Goal: Contribute content: Add original content to the website for others to see

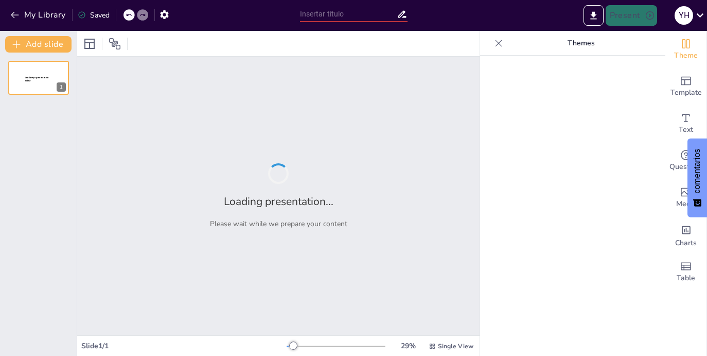
type input "Tipos de rubricas"
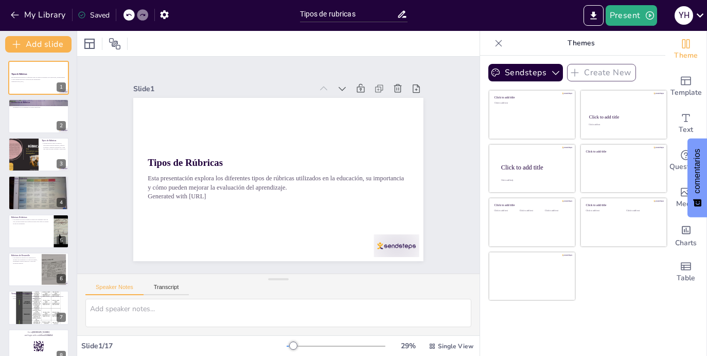
checkbox input "true"
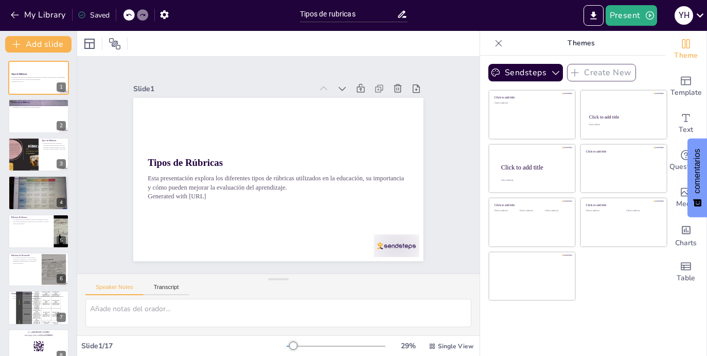
checkbox input "true"
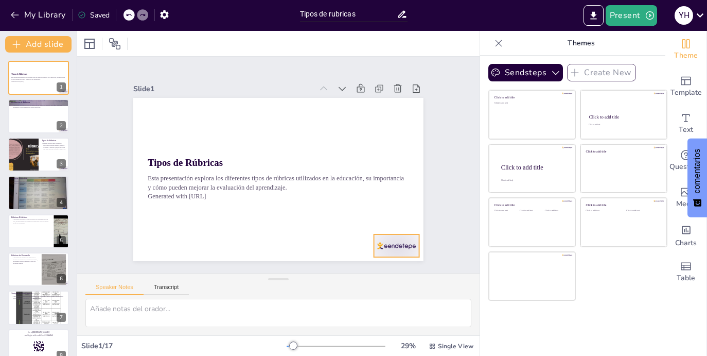
checkbox input "true"
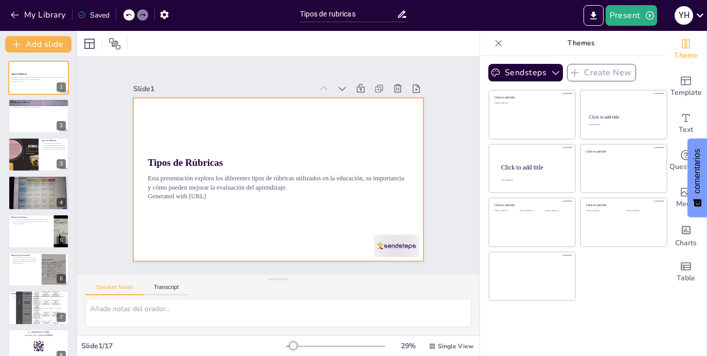
checkbox input "true"
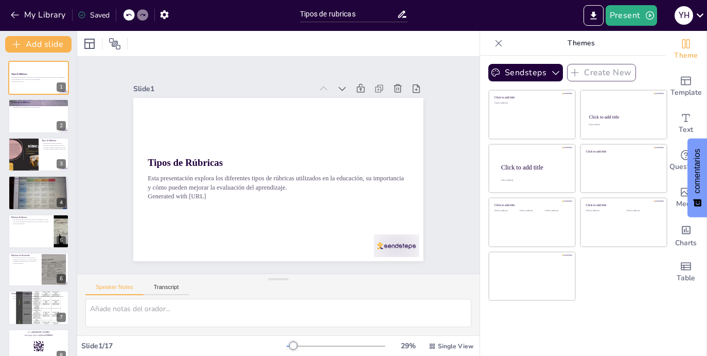
checkbox input "true"
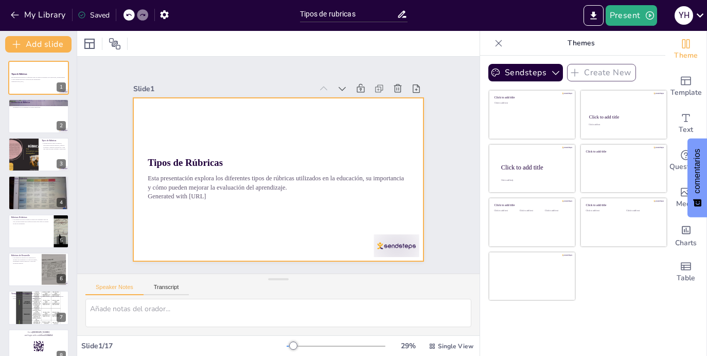
checkbox input "true"
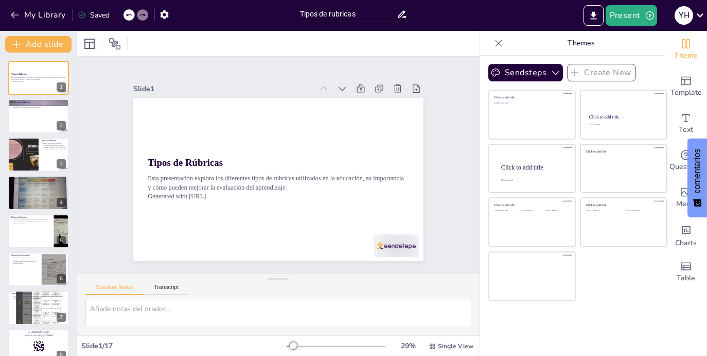
checkbox input "true"
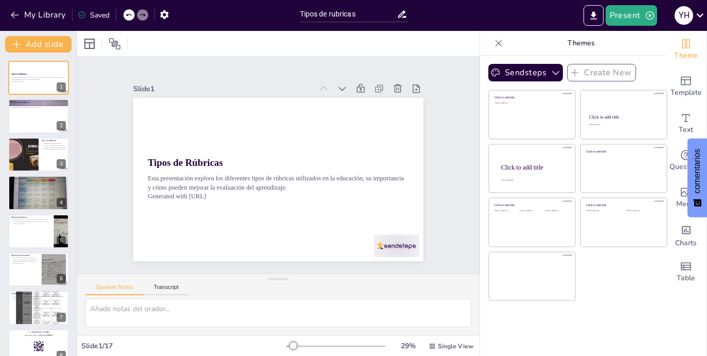
checkbox input "true"
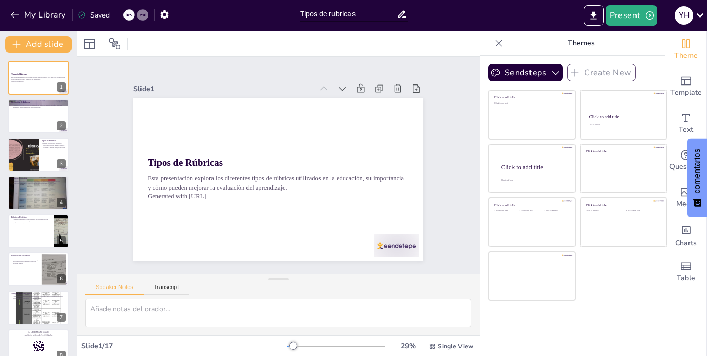
checkbox input "true"
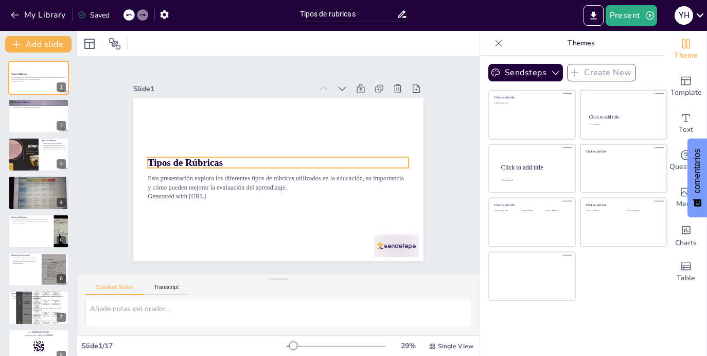
checkbox input "true"
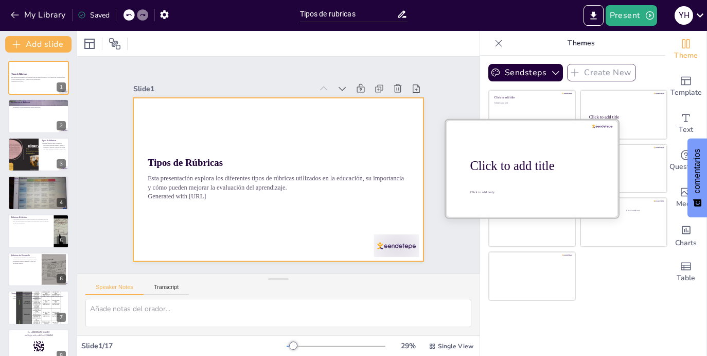
checkbox input "true"
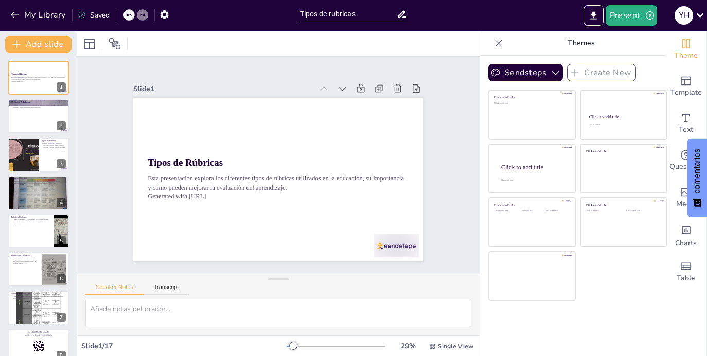
checkbox input "true"
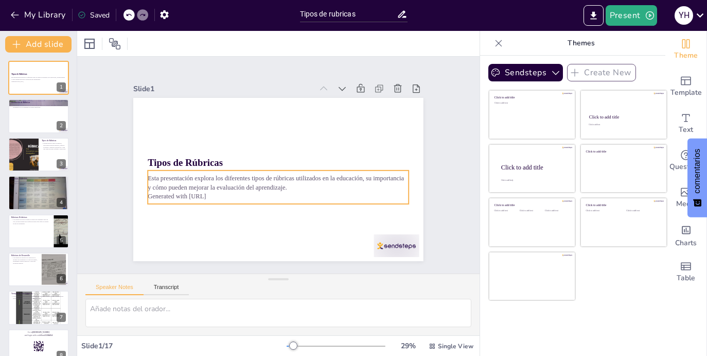
checkbox input "true"
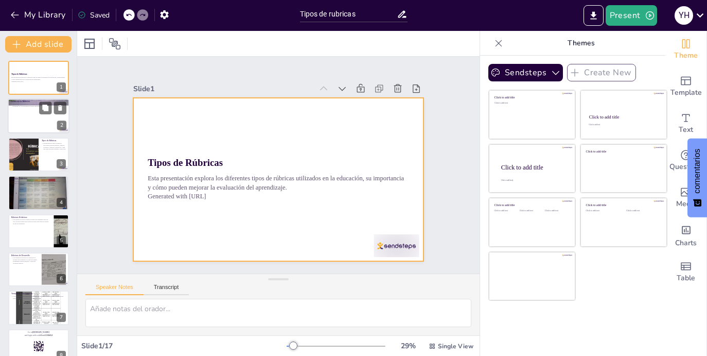
checkbox input "true"
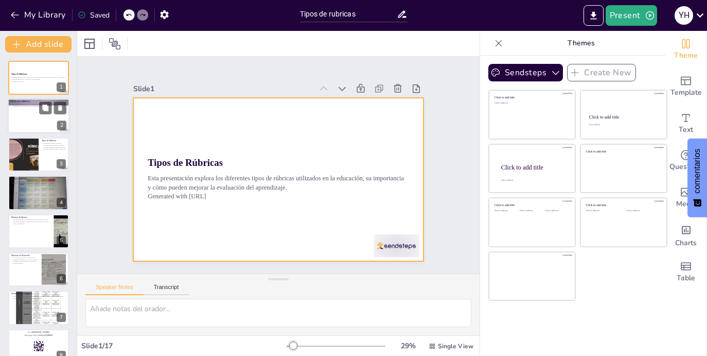
checkbox input "true"
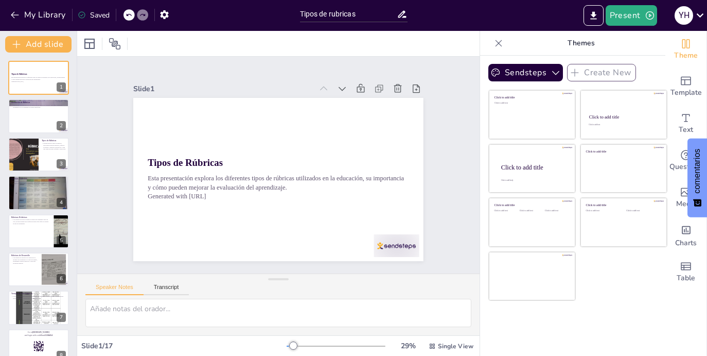
checkbox input "true"
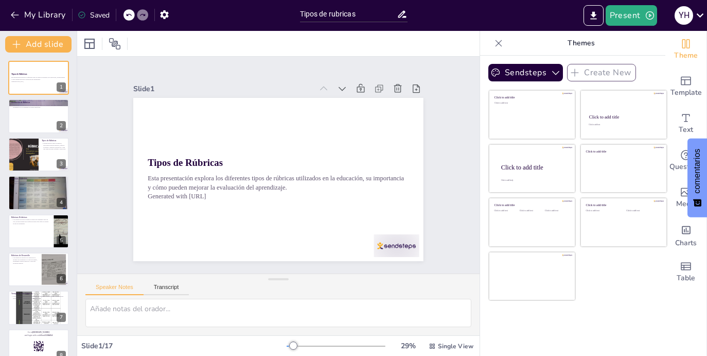
checkbox input "true"
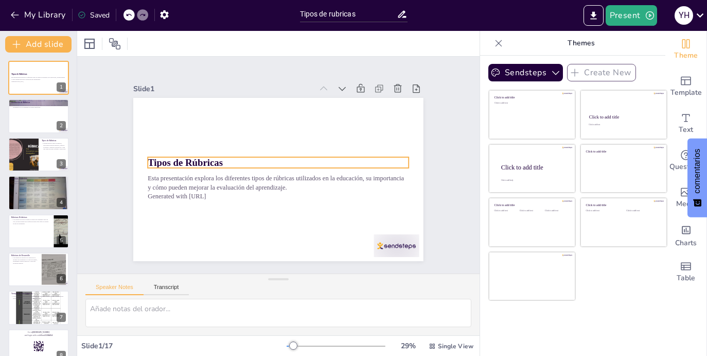
checkbox input "true"
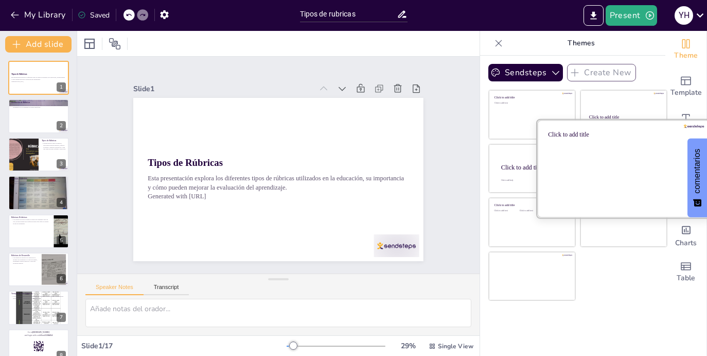
click at [630, 180] on div at bounding box center [623, 167] width 173 height 97
checkbox input "true"
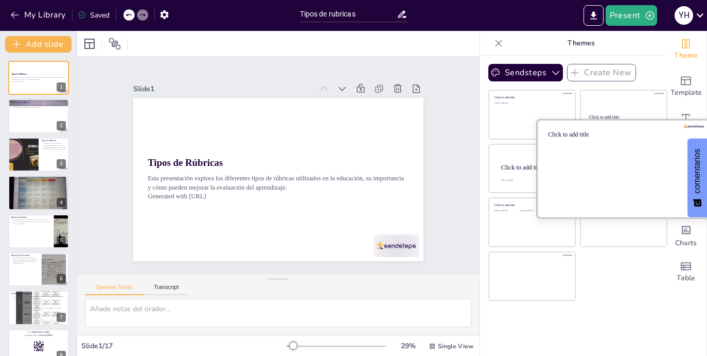
checkbox input "true"
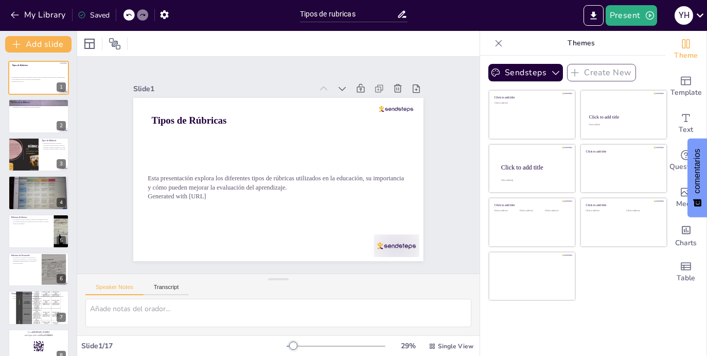
checkbox input "true"
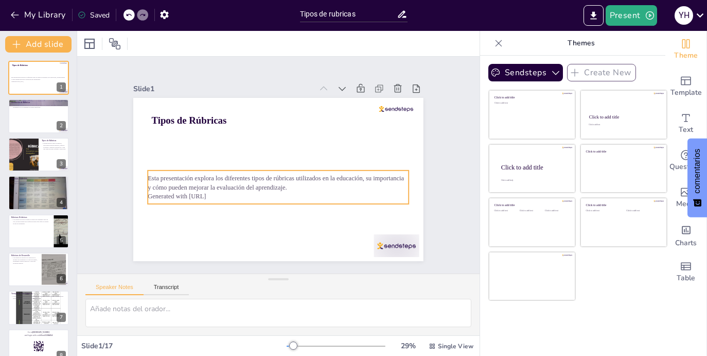
checkbox input "true"
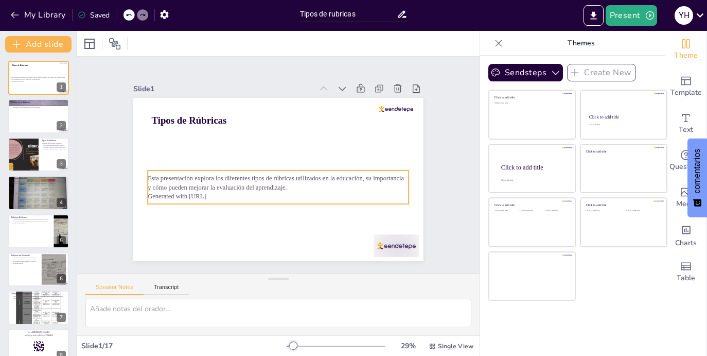
checkbox input "true"
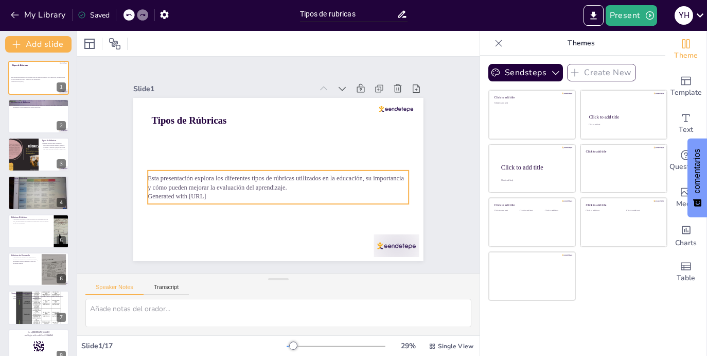
checkbox input "true"
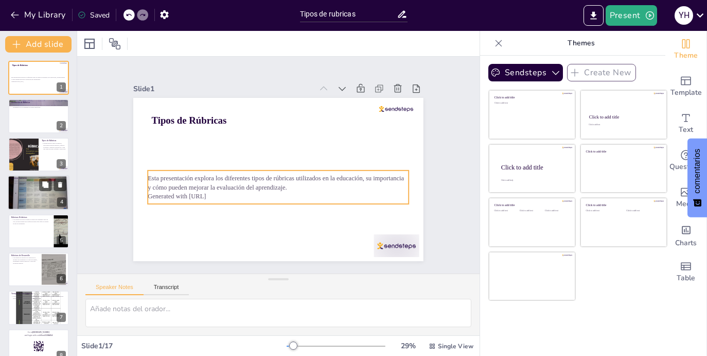
checkbox input "true"
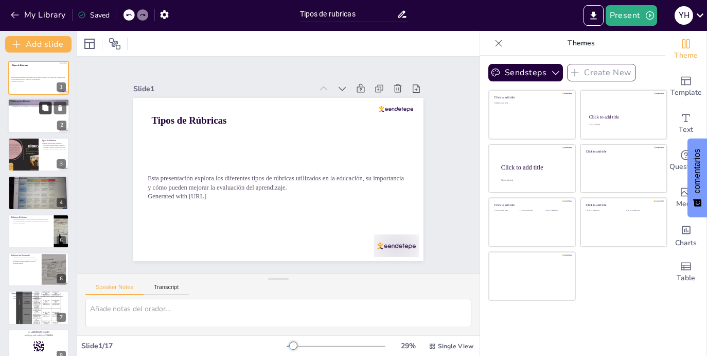
click at [46, 108] on icon at bounding box center [45, 108] width 6 height 6
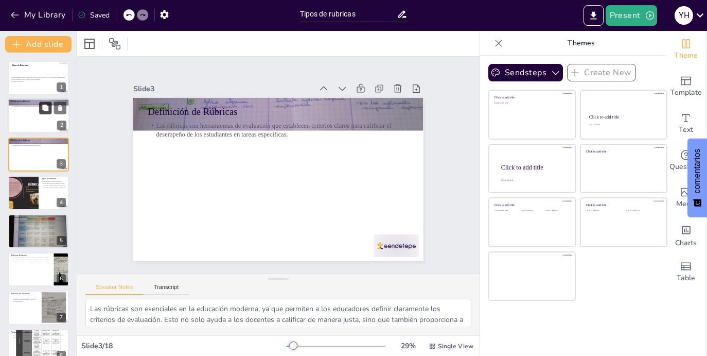
type textarea "Las rúbricas son esenciales en la educación moderna, ya que permiten a los educ…"
checkbox input "true"
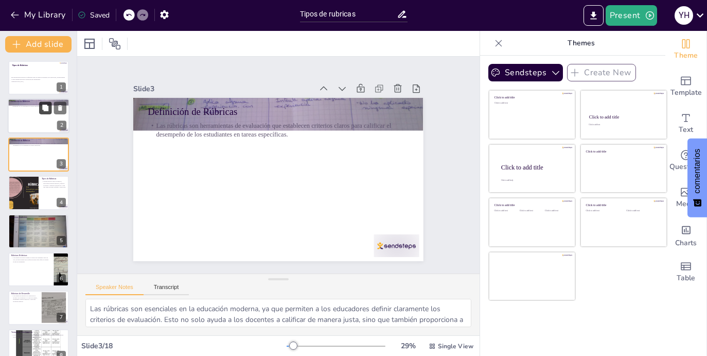
checkbox input "true"
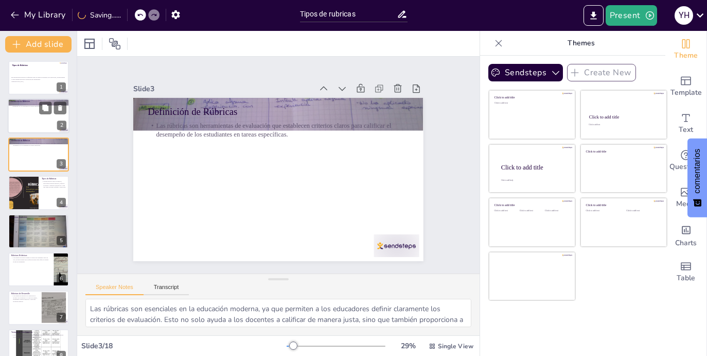
checkbox input "true"
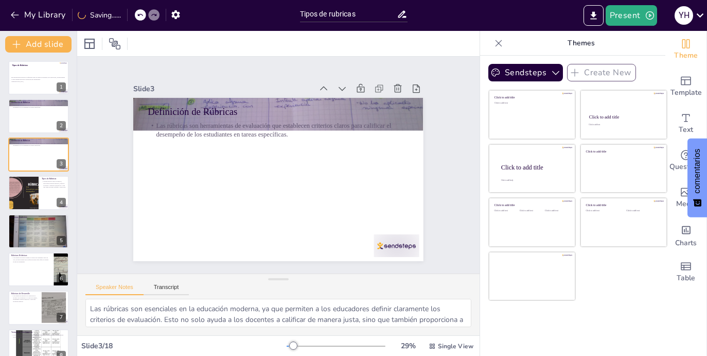
checkbox input "true"
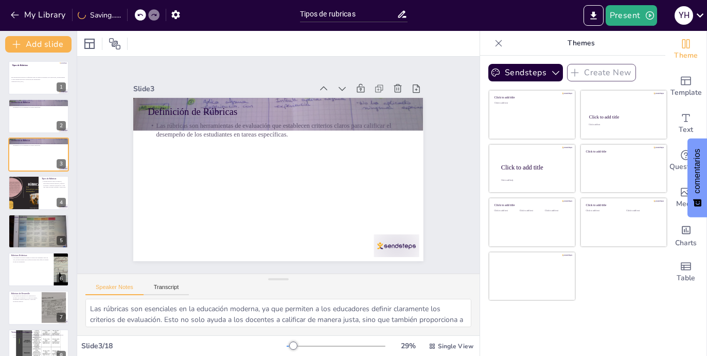
checkbox input "true"
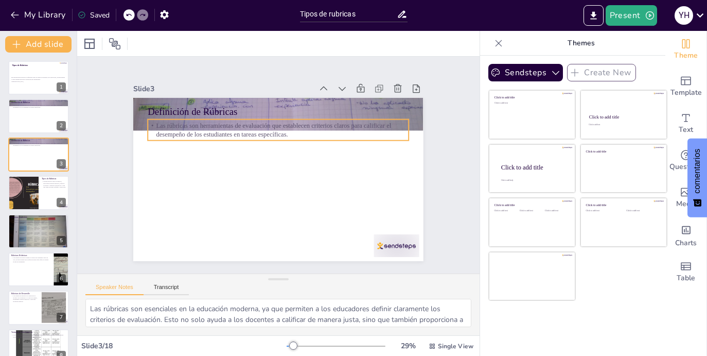
checkbox input "true"
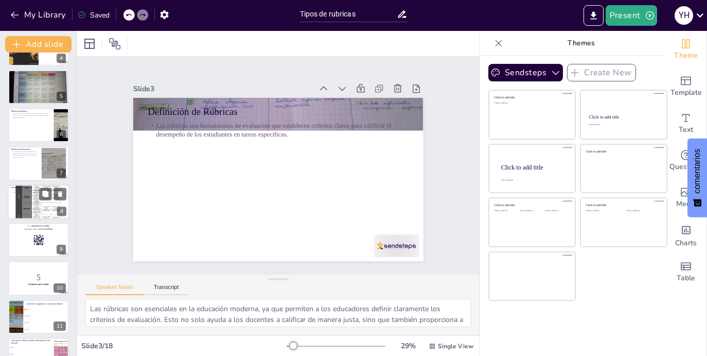
checkbox input "true"
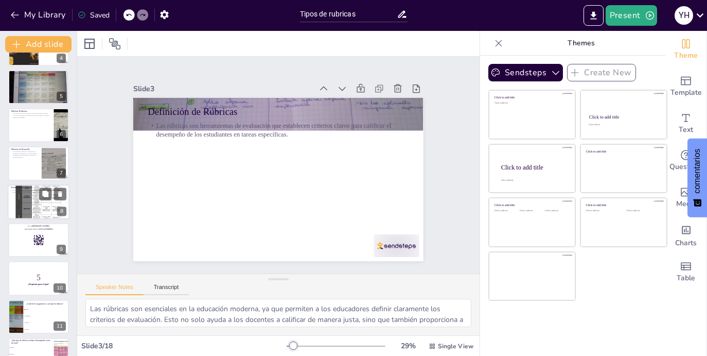
checkbox input "true"
click at [47, 200] on div at bounding box center [39, 202] width 62 height 82
type textarea "Las rúbricas no solo benefician a los educadores, sino también a los estudiante…"
checkbox input "true"
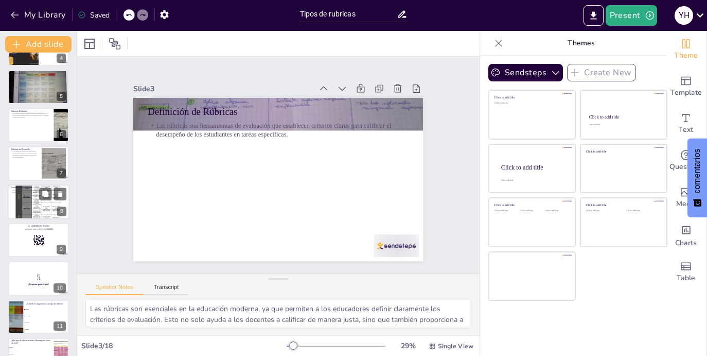
checkbox input "true"
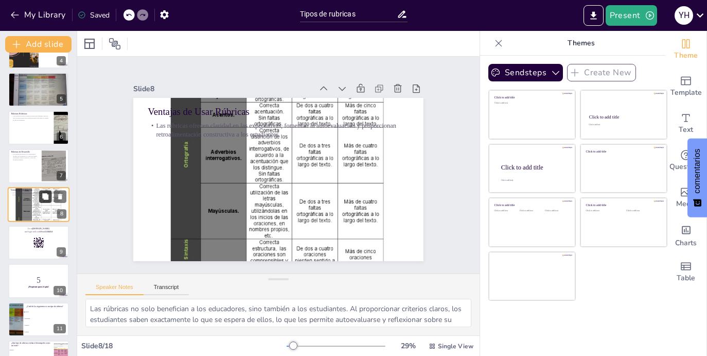
checkbox input "true"
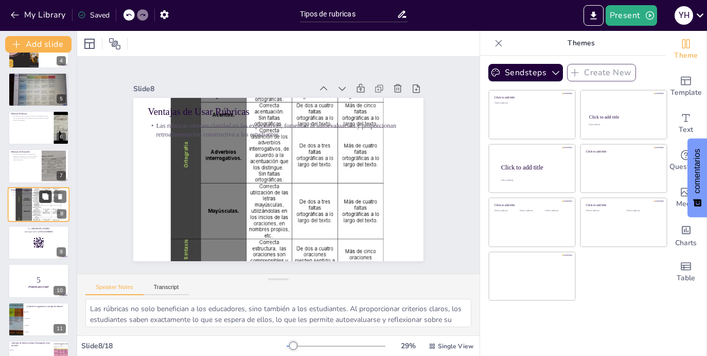
checkbox input "true"
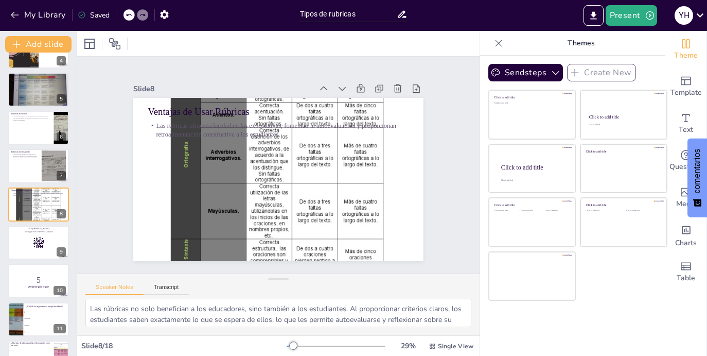
checkbox input "true"
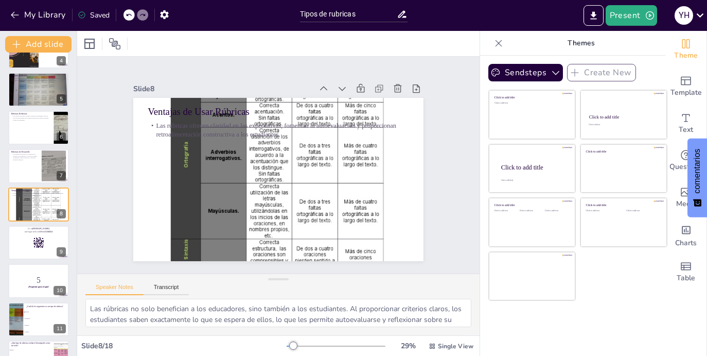
checkbox input "true"
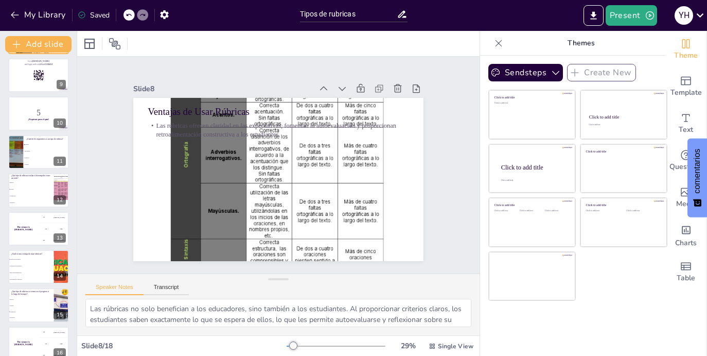
scroll to position [332, 0]
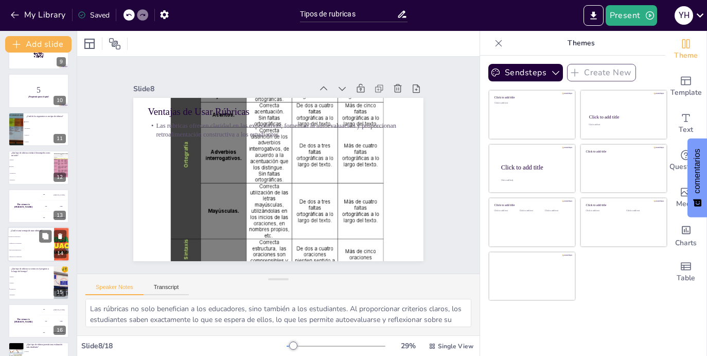
checkbox input "true"
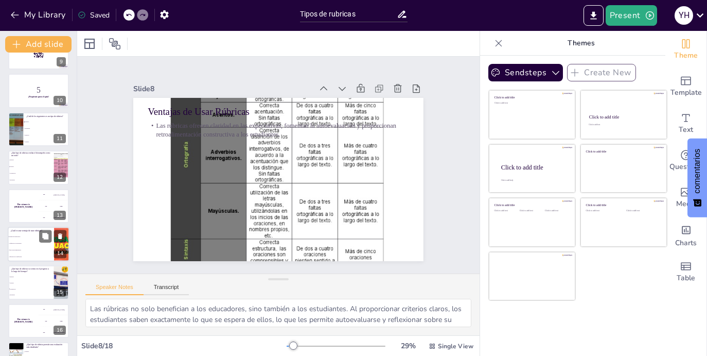
checkbox input "true"
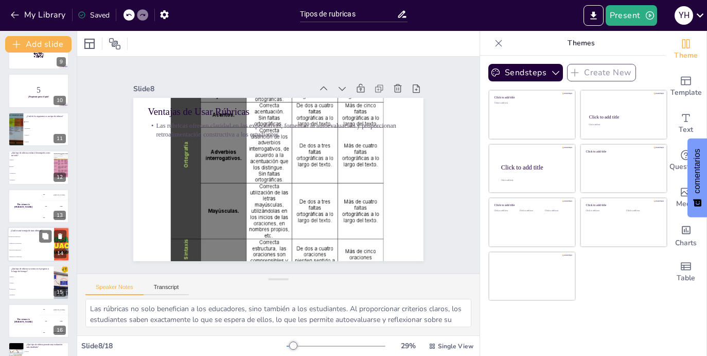
checkbox input "true"
click at [33, 246] on li "confusión en la evaluación" at bounding box center [31, 243] width 46 height 7
type textarea "La respuesta correcta es "claridad en expectativas". En la diapositiva "Ventaja…"
checkbox input "true"
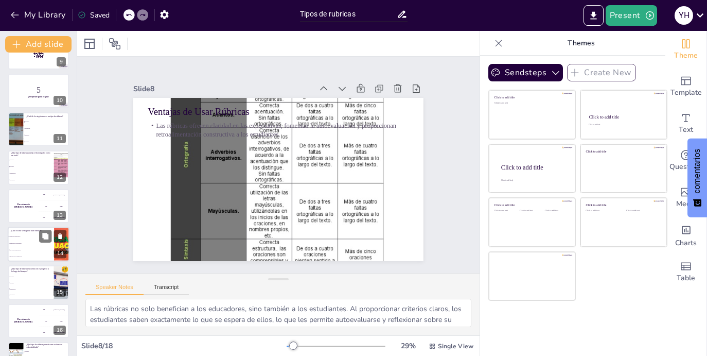
checkbox input "true"
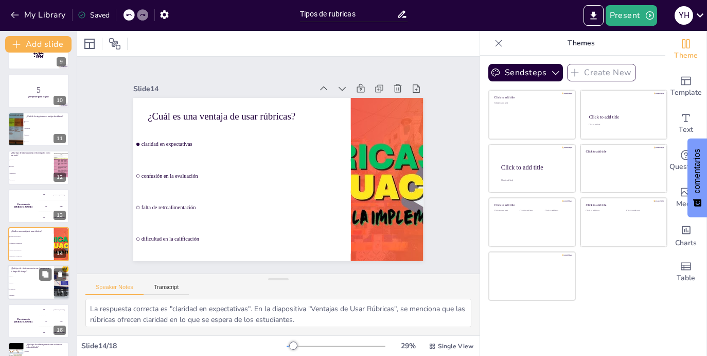
checkbox input "true"
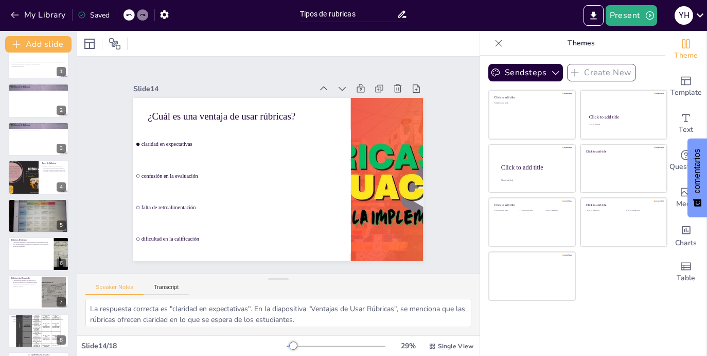
scroll to position [0, 0]
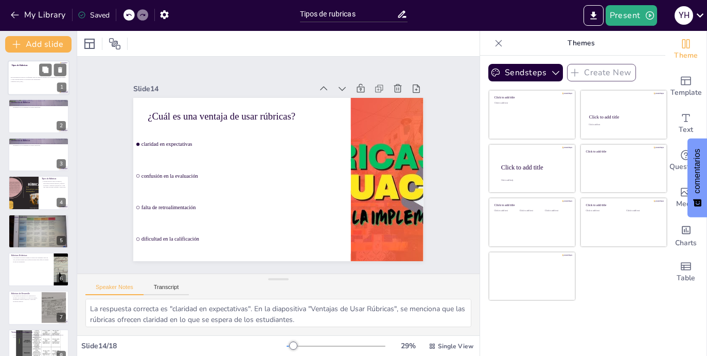
click at [38, 70] on div at bounding box center [39, 77] width 62 height 35
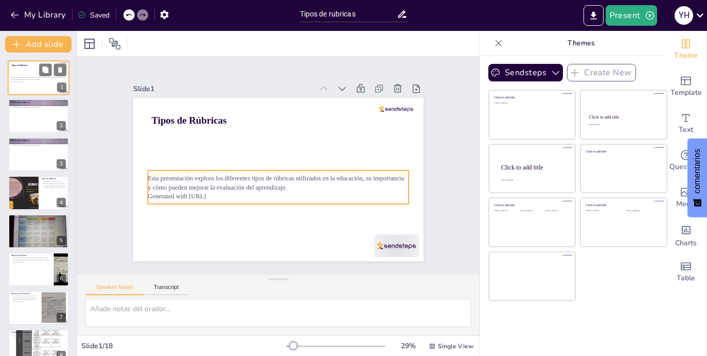
click at [29, 81] on p "Generated with [URL]" at bounding box center [39, 81] width 56 height 2
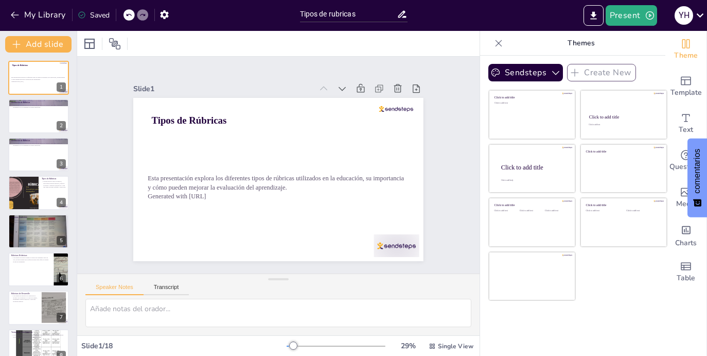
click at [79, 148] on div "Slide 1 Tipos de Rúbricas Esta presentación explora los diferentes tipos de rúb…" at bounding box center [278, 164] width 423 height 257
click at [51, 125] on div at bounding box center [39, 116] width 62 height 35
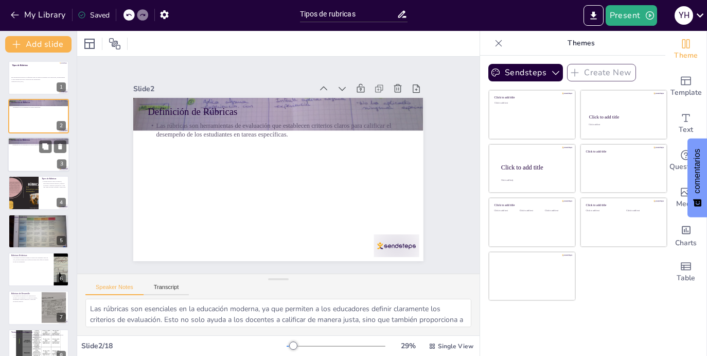
click at [38, 148] on div at bounding box center [39, 154] width 62 height 35
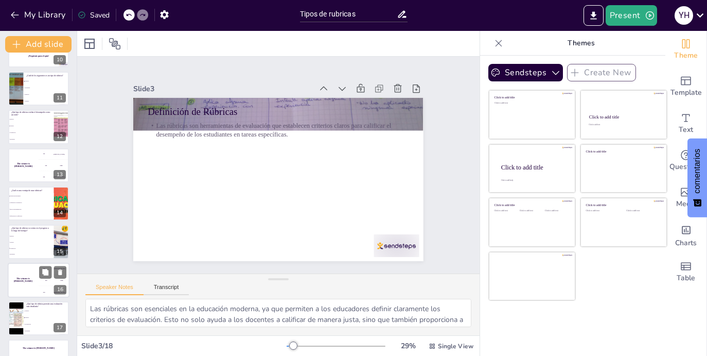
click at [38, 289] on div "The winner is [PERSON_NAME]" at bounding box center [23, 280] width 31 height 35
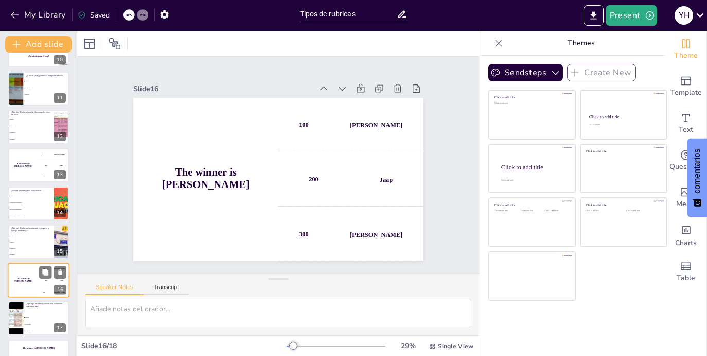
scroll to position [398, 0]
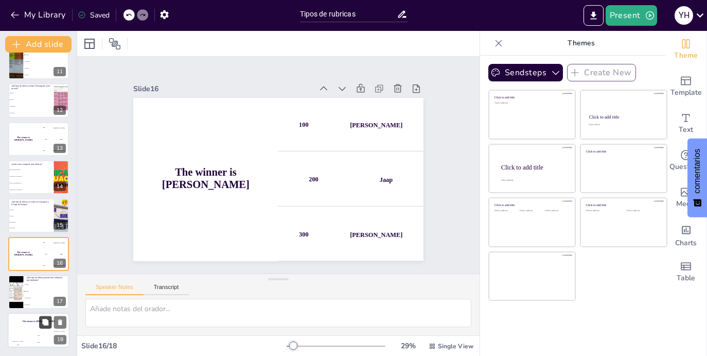
click at [41, 322] on button at bounding box center [45, 322] width 12 height 12
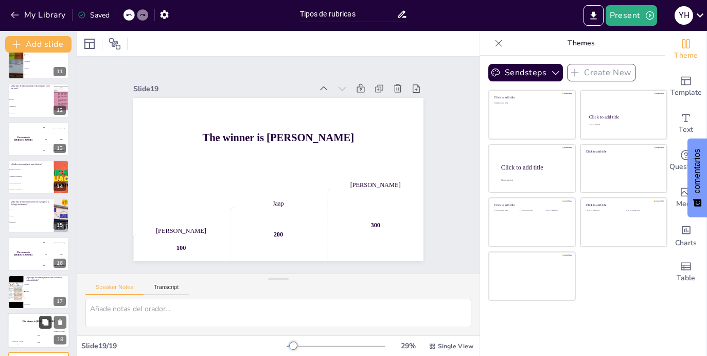
scroll to position [437, 0]
